Goal: Information Seeking & Learning: Learn about a topic

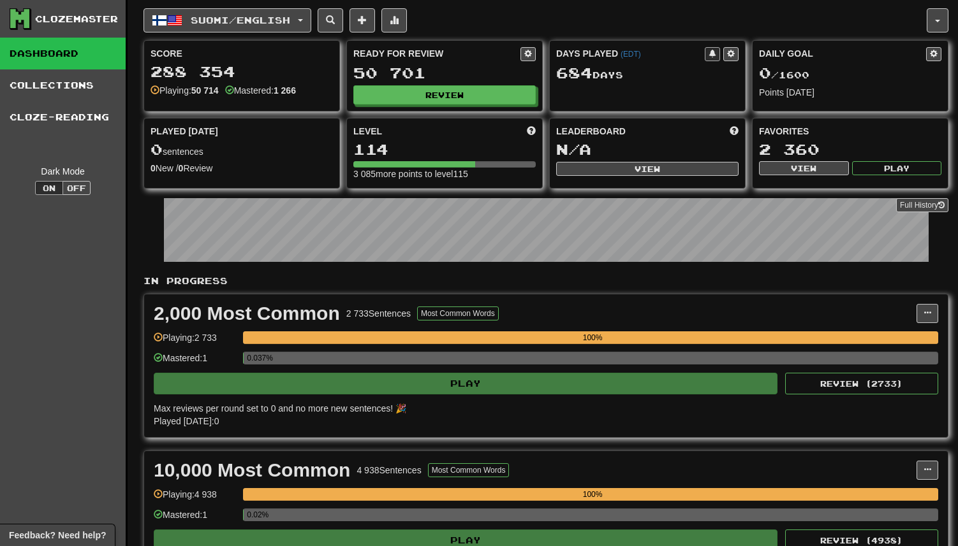
click at [604, 302] on div "2,000 Most Common 2 733 Sentences Most Common Words Manage Sentences Unpin from…" at bounding box center [545, 366] width 803 height 143
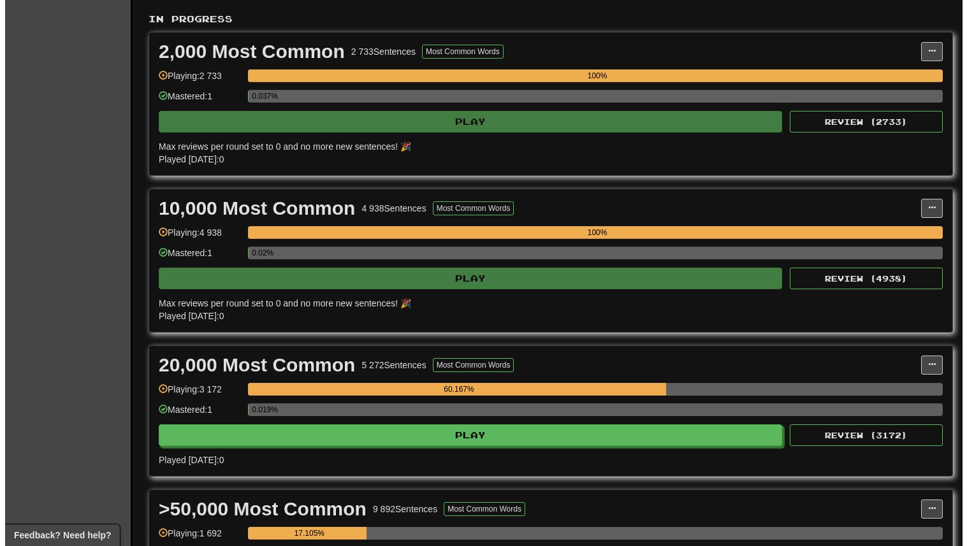
scroll to position [311, 0]
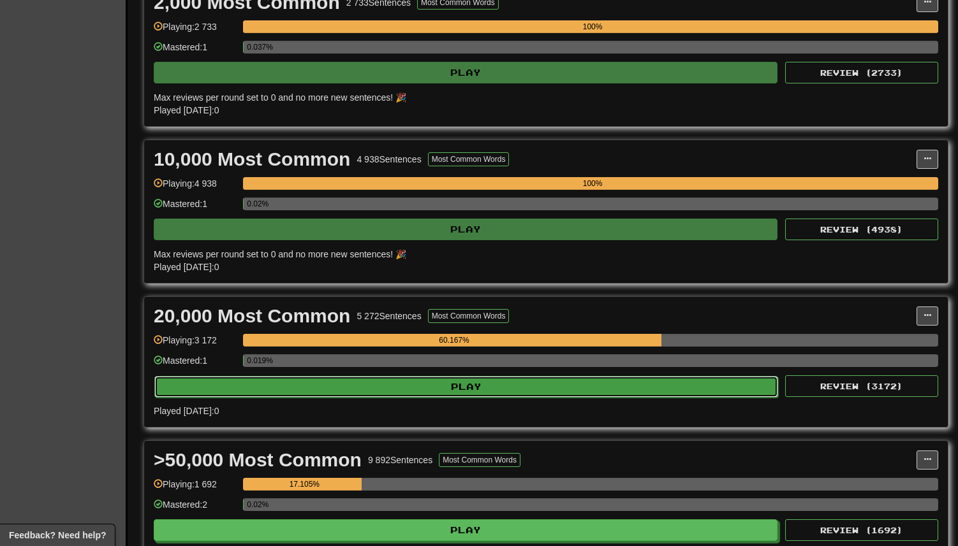
click at [487, 388] on button "Play" at bounding box center [466, 387] width 624 height 22
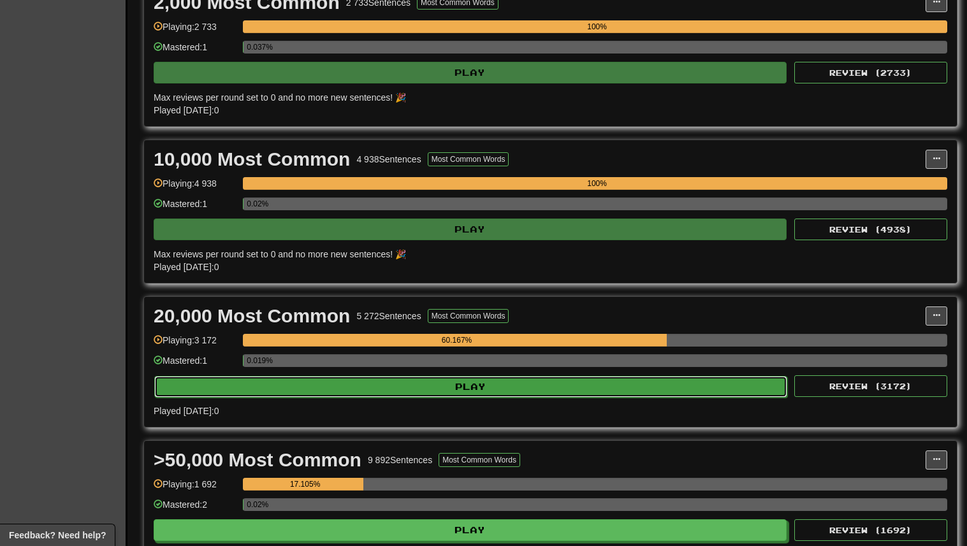
select select "***"
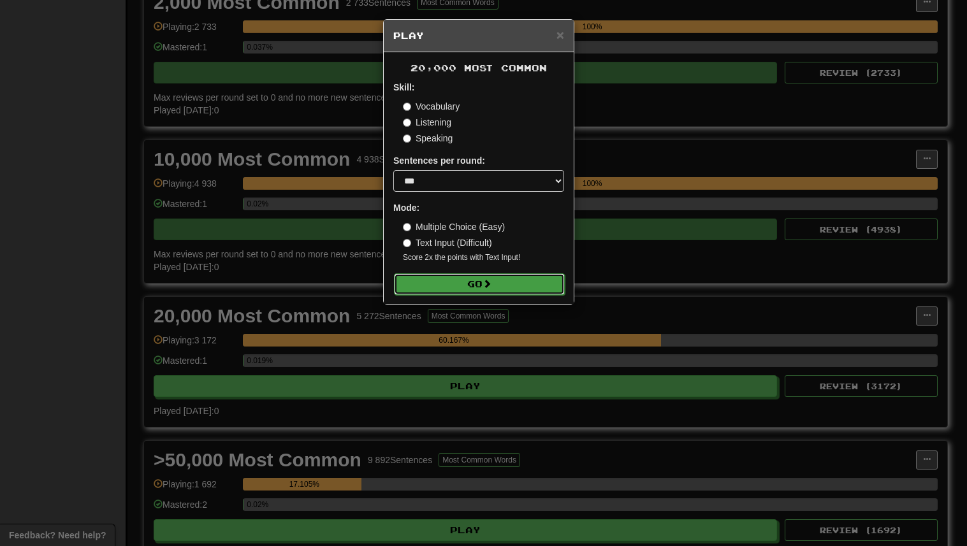
click at [492, 284] on span at bounding box center [487, 283] width 9 height 9
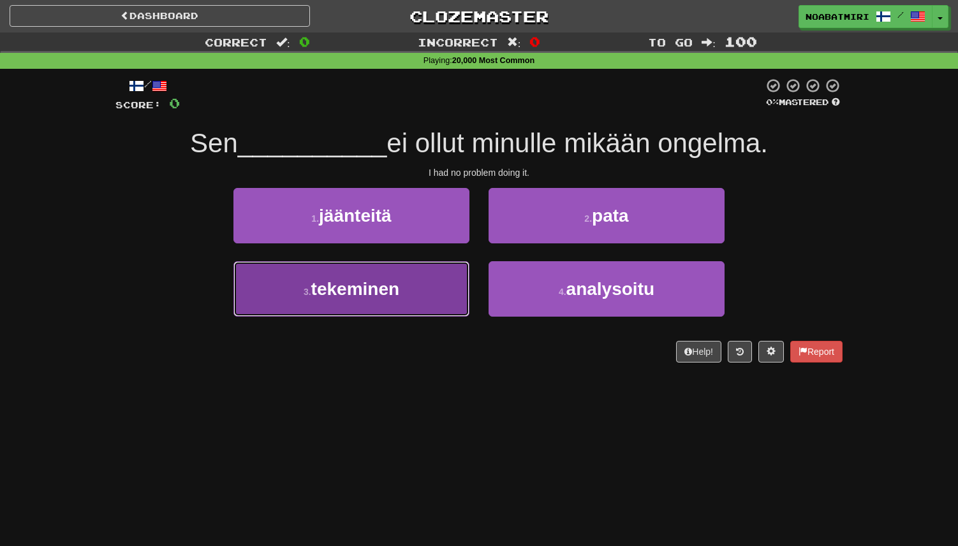
click at [426, 293] on button "3 . tekeminen" at bounding box center [351, 288] width 236 height 55
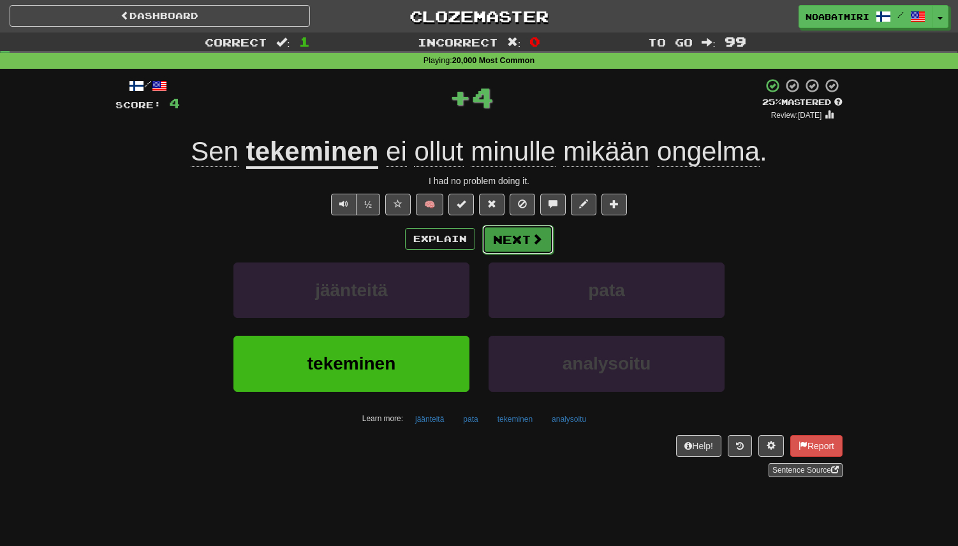
click at [518, 247] on button "Next" at bounding box center [517, 239] width 71 height 29
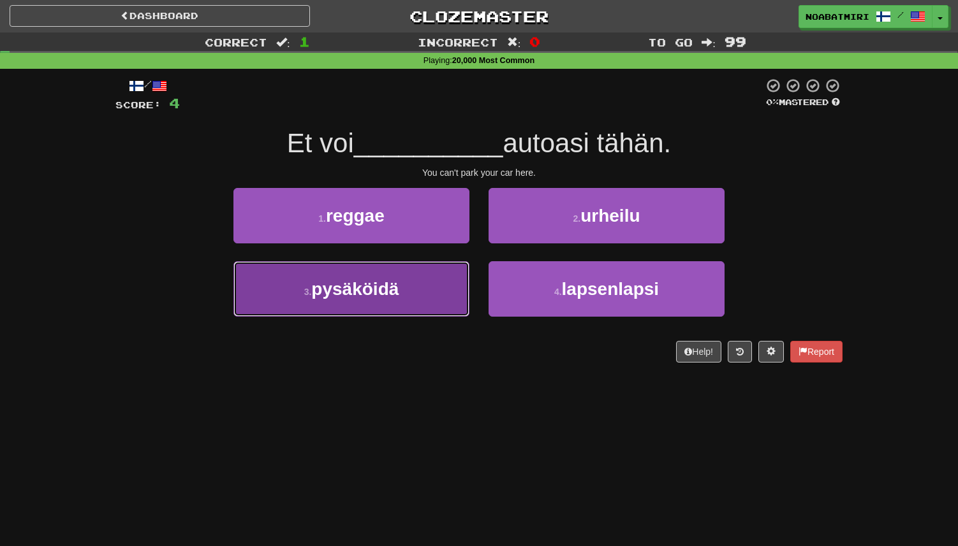
click at [432, 296] on button "3 . pysäköidä" at bounding box center [351, 288] width 236 height 55
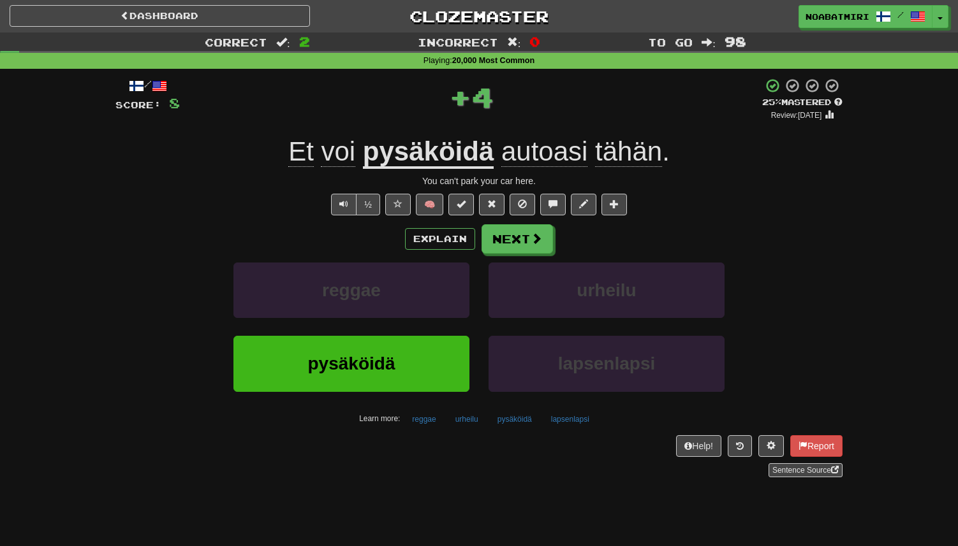
click at [545, 261] on div "Explain Next reggae urheilu pysäköidä lapsenlapsi Learn more: reggae urheilu py…" at bounding box center [478, 326] width 727 height 205
click at [531, 243] on span at bounding box center [536, 238] width 11 height 11
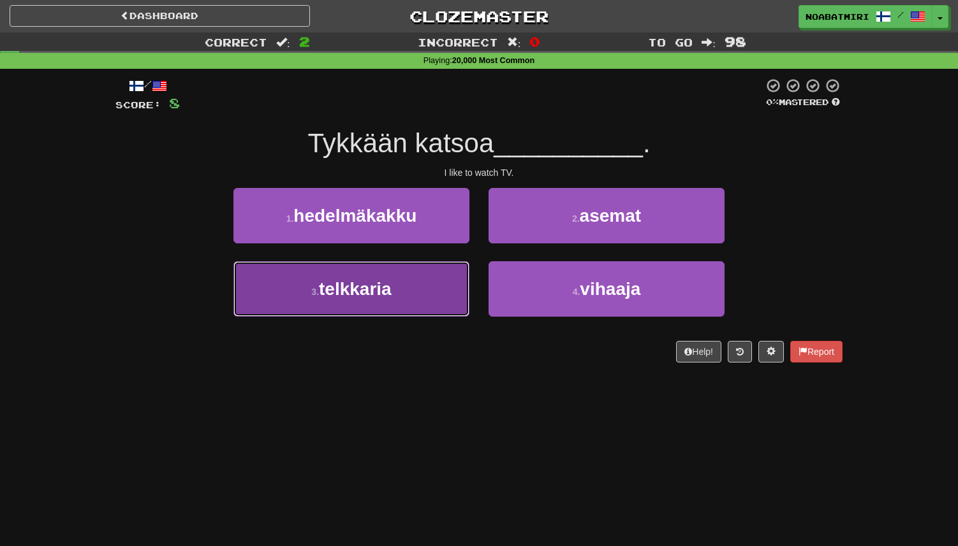
click at [451, 299] on button "3 . telkkaria" at bounding box center [351, 288] width 236 height 55
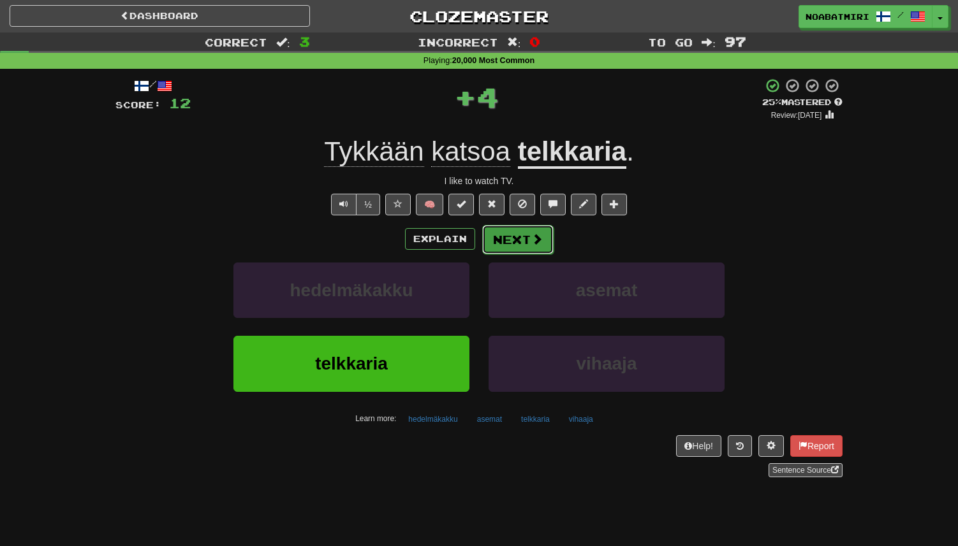
click at [517, 246] on button "Next" at bounding box center [517, 239] width 71 height 29
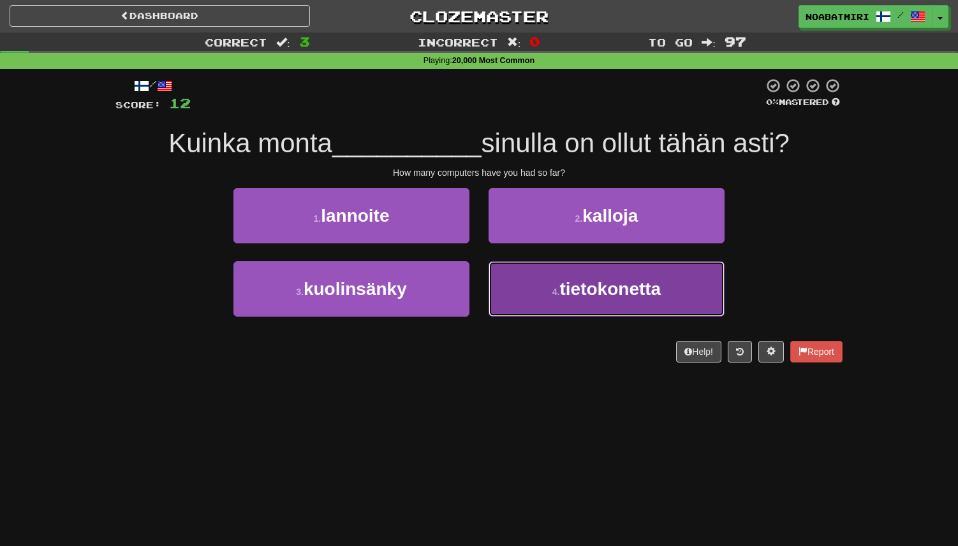
click at [505, 286] on button "4 . tietokonetta" at bounding box center [606, 288] width 236 height 55
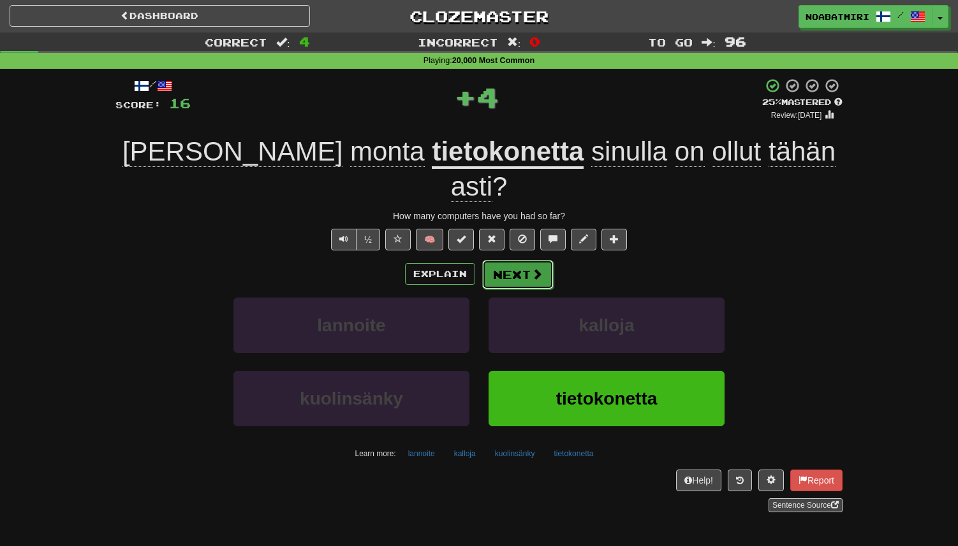
click at [511, 260] on button "Next" at bounding box center [517, 274] width 71 height 29
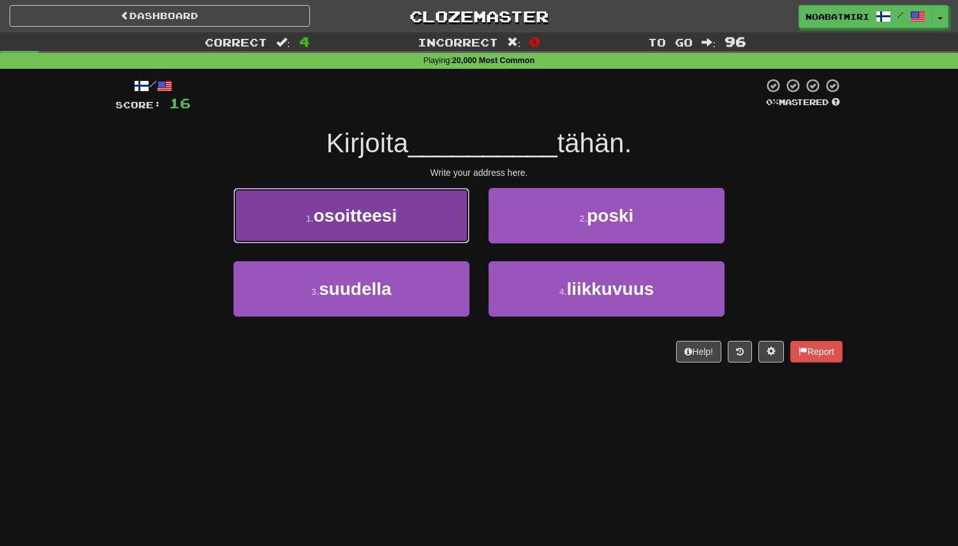
click at [425, 231] on button "1 . osoitteesi" at bounding box center [351, 215] width 236 height 55
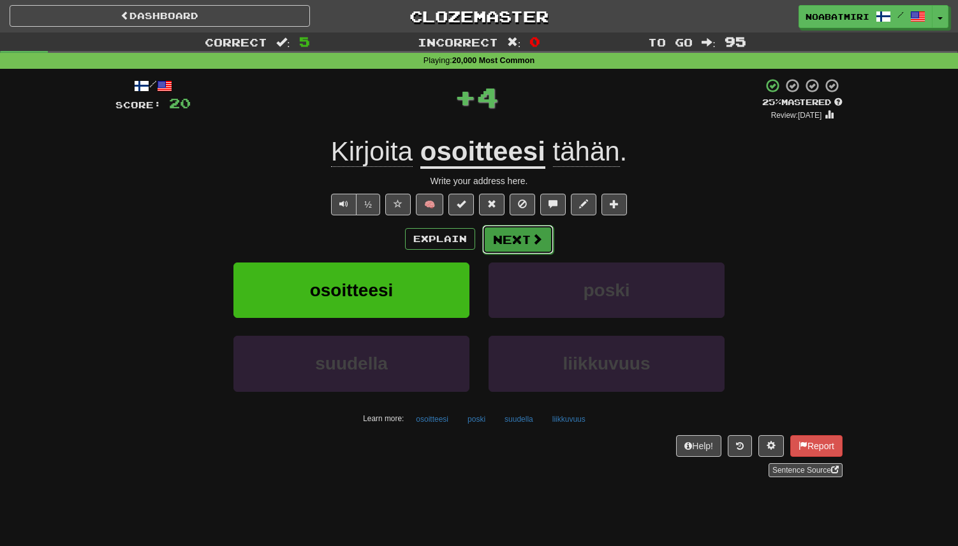
click at [515, 240] on button "Next" at bounding box center [517, 239] width 71 height 29
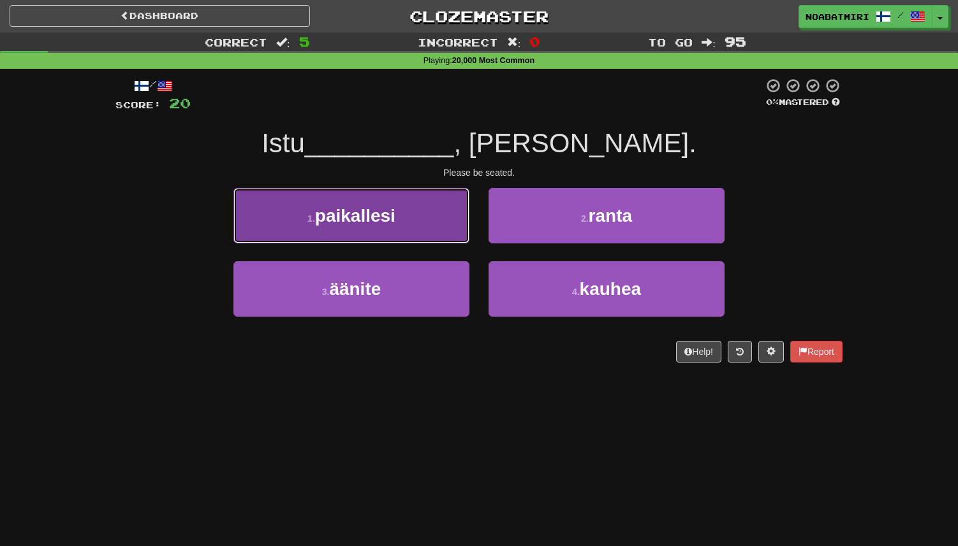
click at [411, 225] on button "1 . paikallesi" at bounding box center [351, 215] width 236 height 55
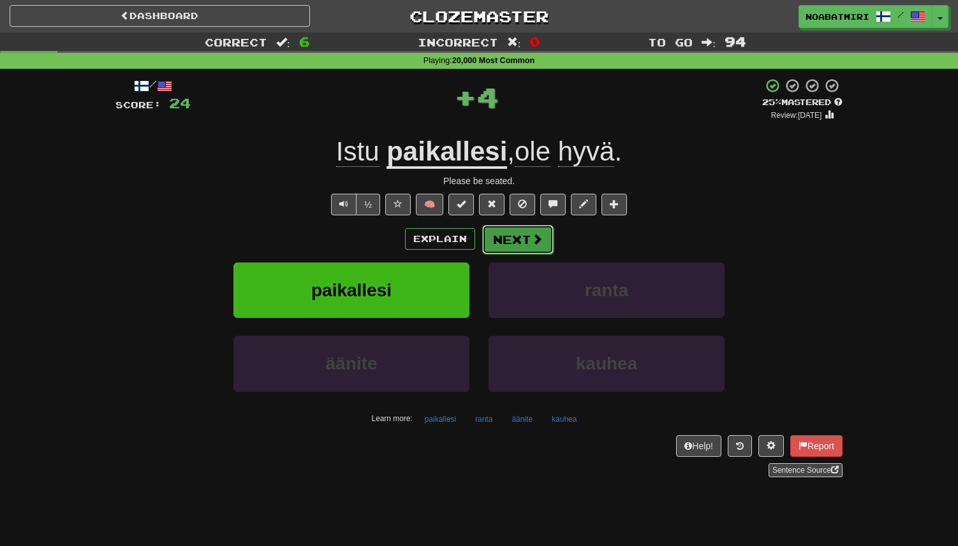
click at [528, 233] on button "Next" at bounding box center [517, 239] width 71 height 29
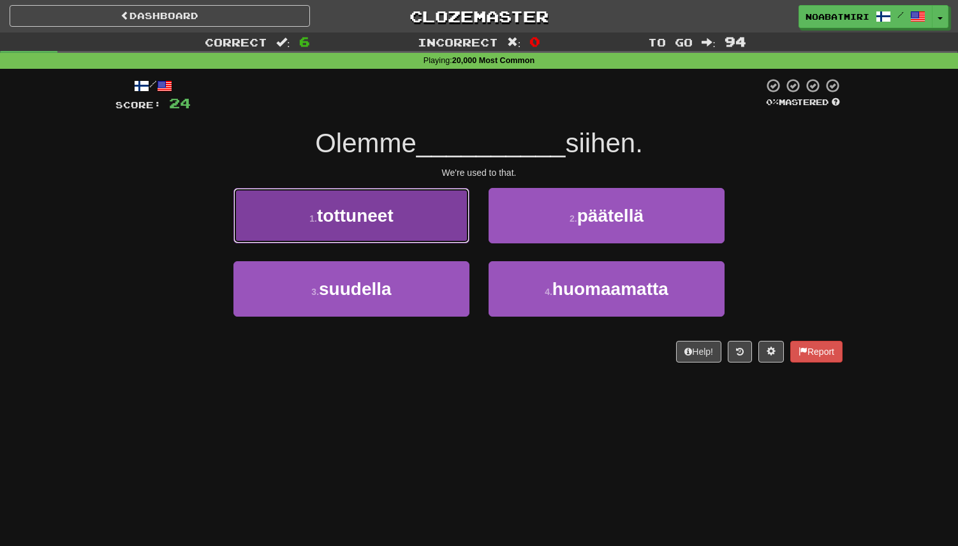
click at [443, 237] on button "1 . tottuneet" at bounding box center [351, 215] width 236 height 55
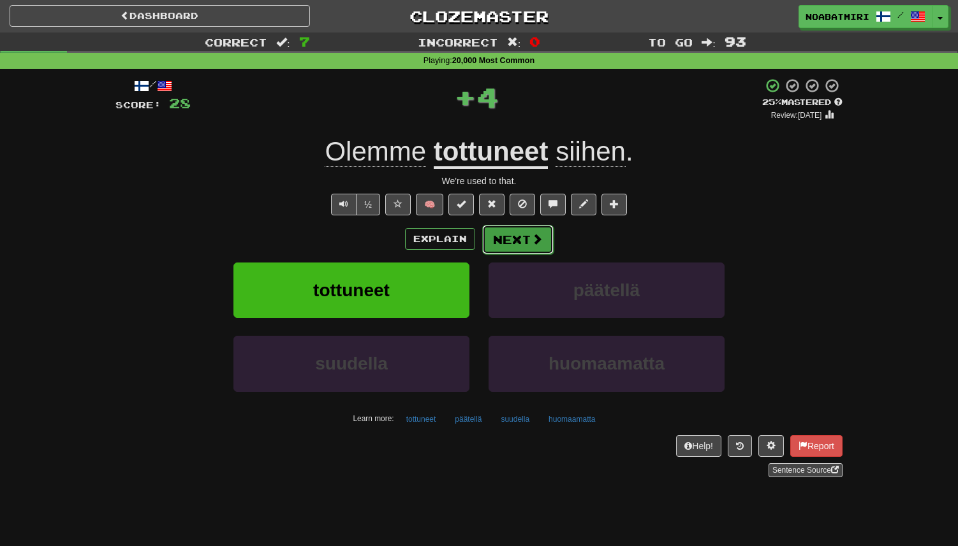
click at [508, 234] on button "Next" at bounding box center [517, 239] width 71 height 29
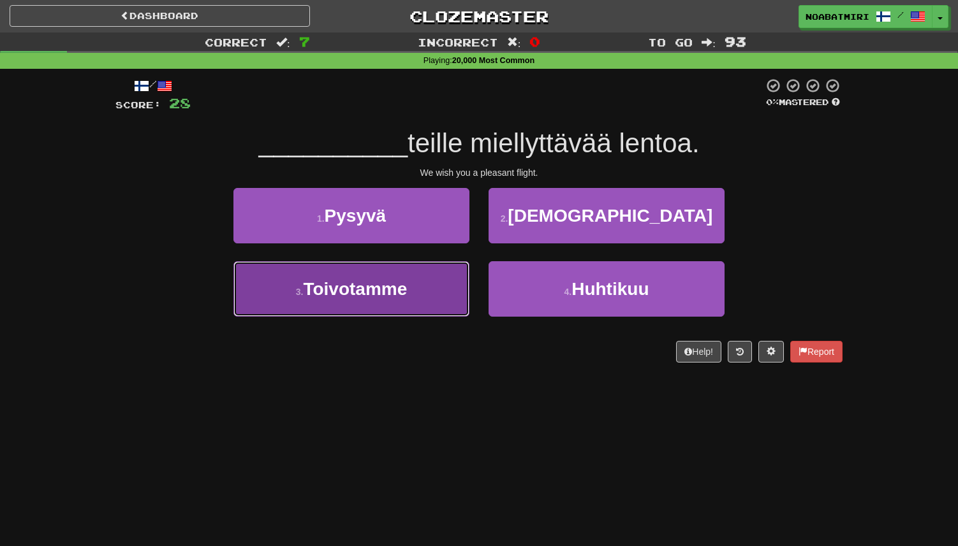
click at [458, 269] on button "3 . Toivotamme" at bounding box center [351, 288] width 236 height 55
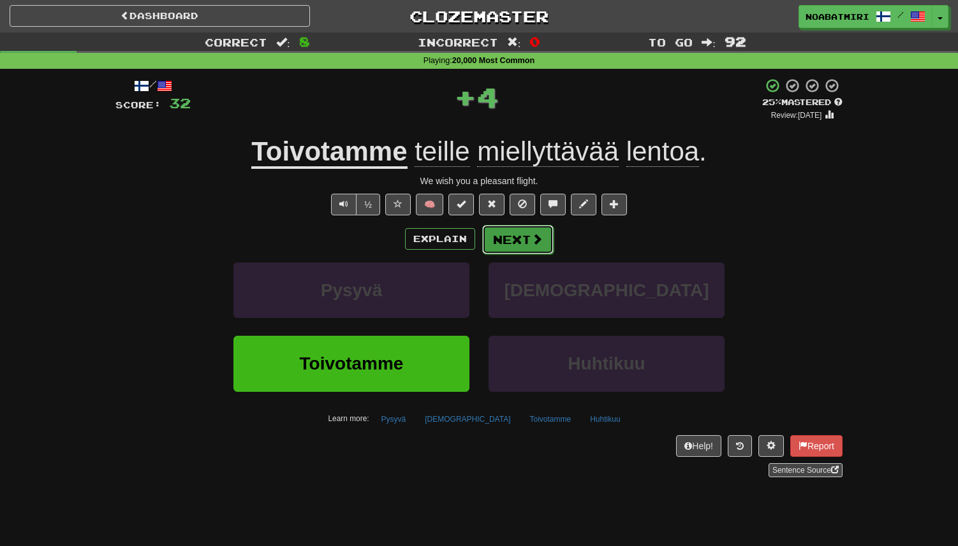
click at [511, 238] on button "Next" at bounding box center [517, 239] width 71 height 29
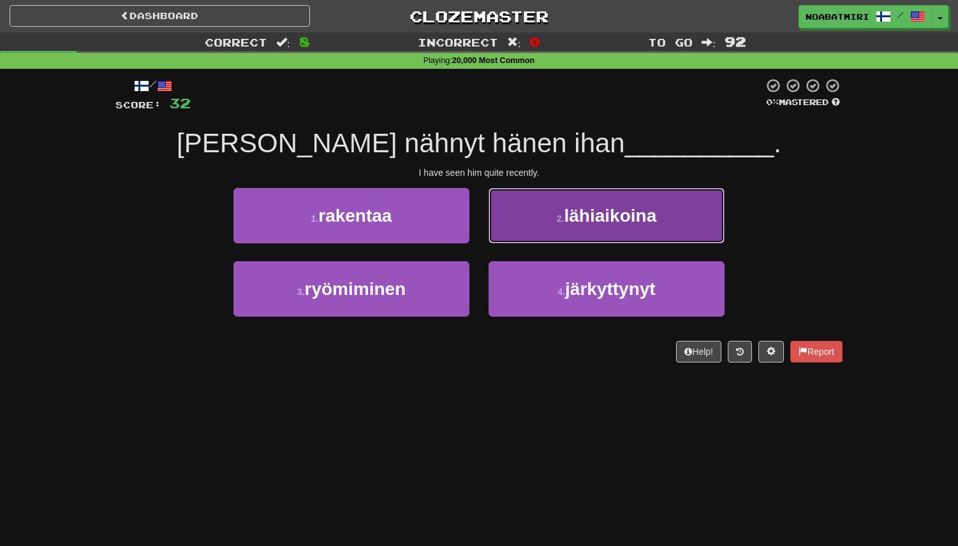
click at [507, 235] on button "2 . lähiaikoina" at bounding box center [606, 215] width 236 height 55
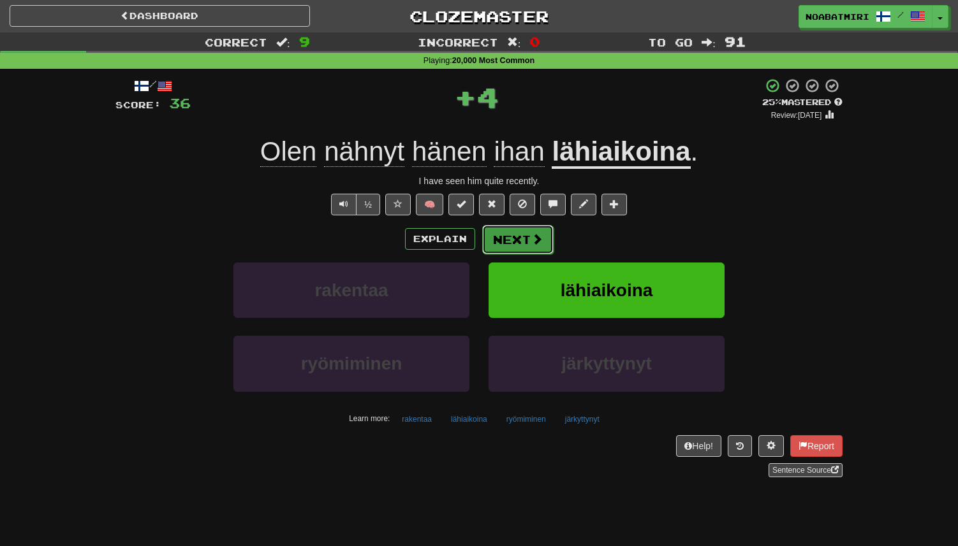
click at [503, 242] on button "Next" at bounding box center [517, 239] width 71 height 29
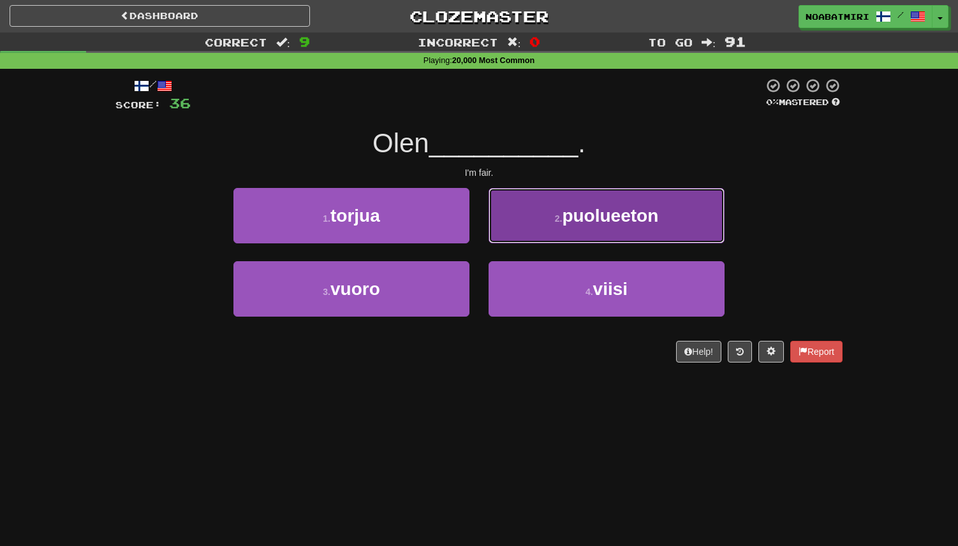
click at [502, 232] on button "2 . puolueeton" at bounding box center [606, 215] width 236 height 55
